Goal: Transaction & Acquisition: Purchase product/service

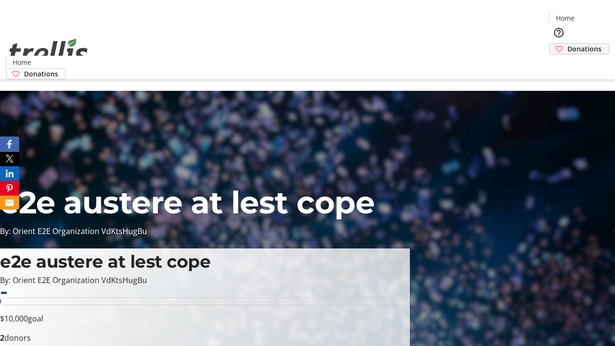
click at [568, 44] on span "Donations" at bounding box center [585, 49] width 34 height 10
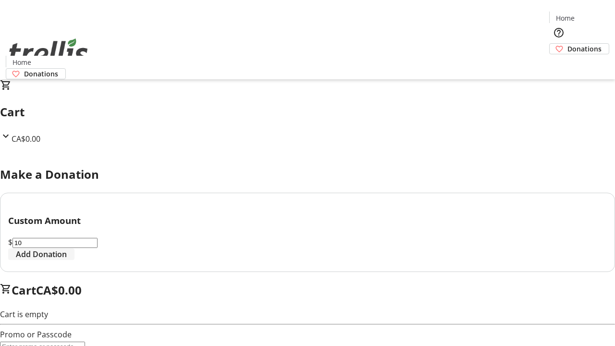
click at [67, 260] on span "Add Donation" at bounding box center [41, 254] width 51 height 12
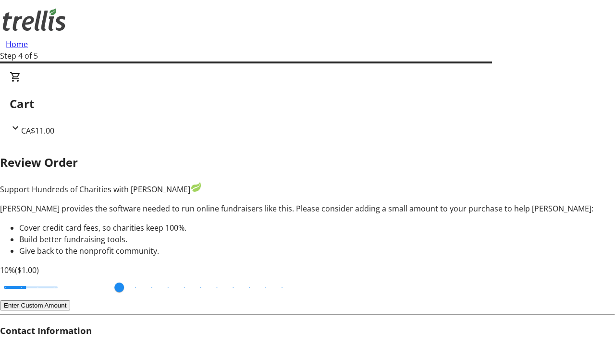
type input "3"
click at [65, 277] on input "Cover fees percentage" at bounding box center [31, 287] width 74 height 21
